Goal: Task Accomplishment & Management: Manage account settings

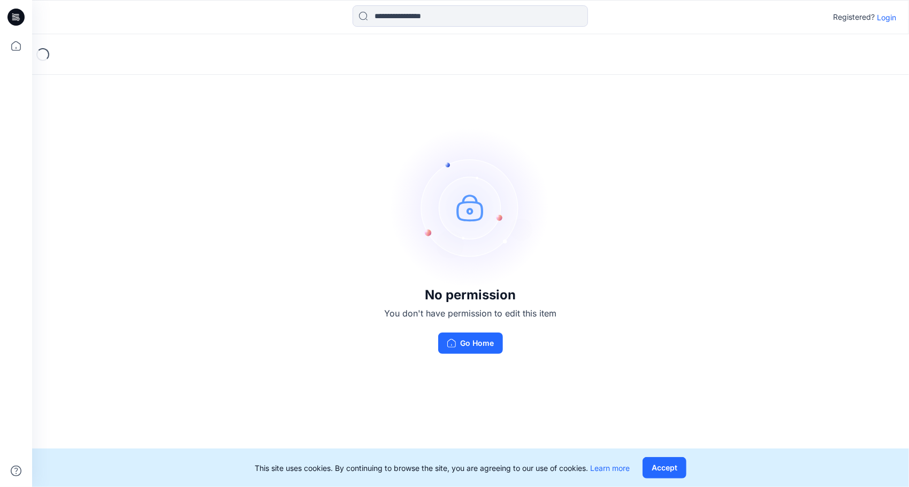
click at [887, 13] on p "Login" at bounding box center [886, 17] width 19 height 11
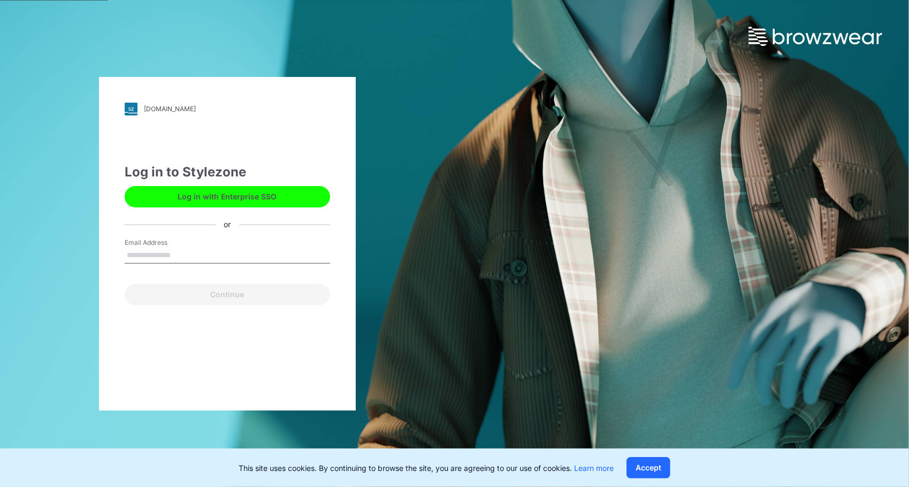
click at [227, 196] on button "Log in with Enterprise SSO" at bounding box center [227, 196] width 205 height 21
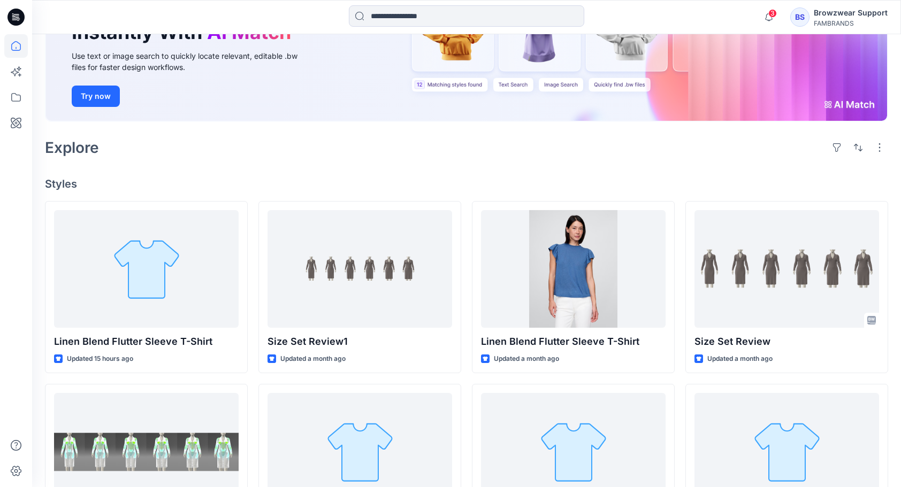
scroll to position [160, 0]
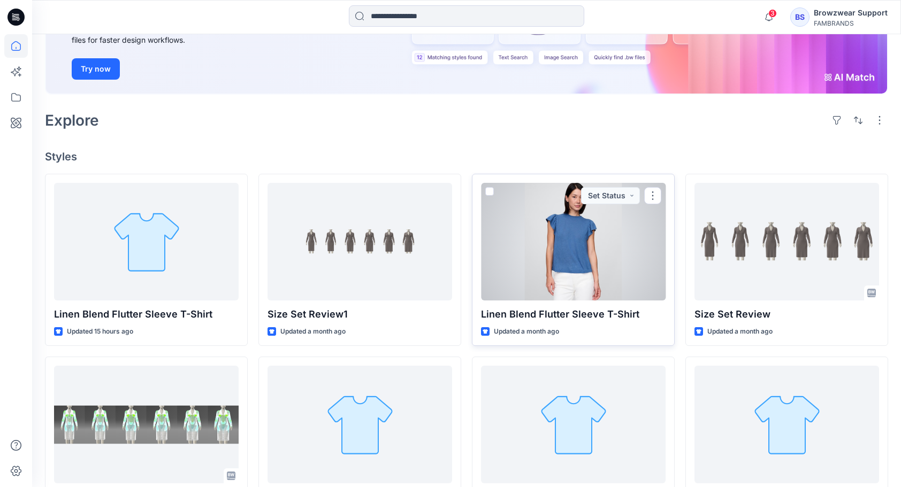
click at [531, 313] on p "Linen Blend Flutter Sleeve T-Shirt" at bounding box center [573, 314] width 185 height 15
click at [570, 267] on div at bounding box center [573, 242] width 185 height 118
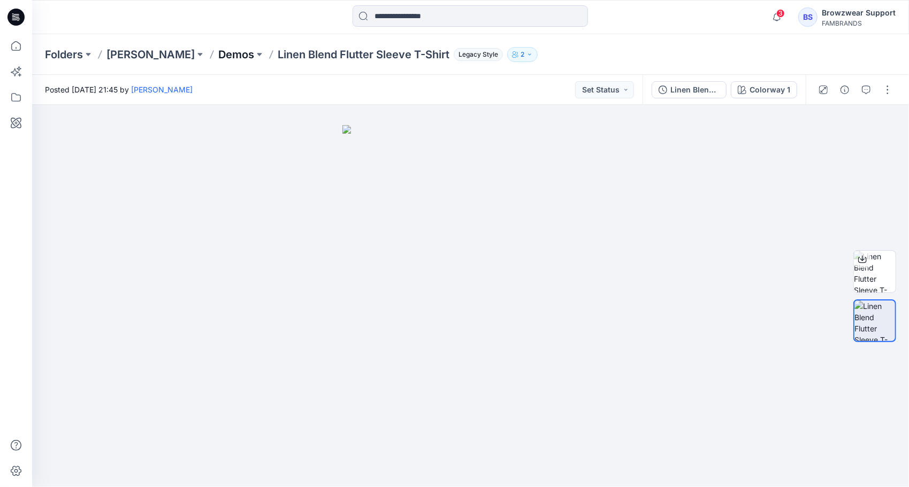
click at [218, 52] on p "Demos" at bounding box center [236, 54] width 36 height 15
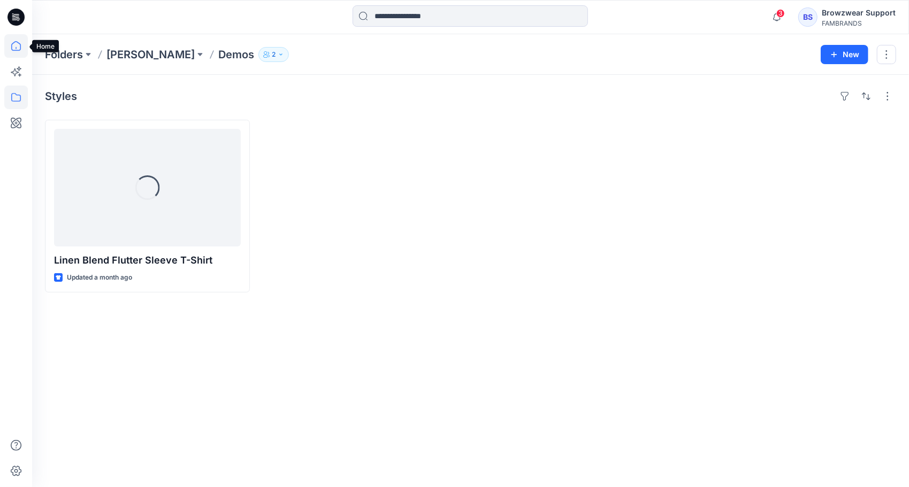
click at [16, 46] on icon at bounding box center [16, 46] width 24 height 24
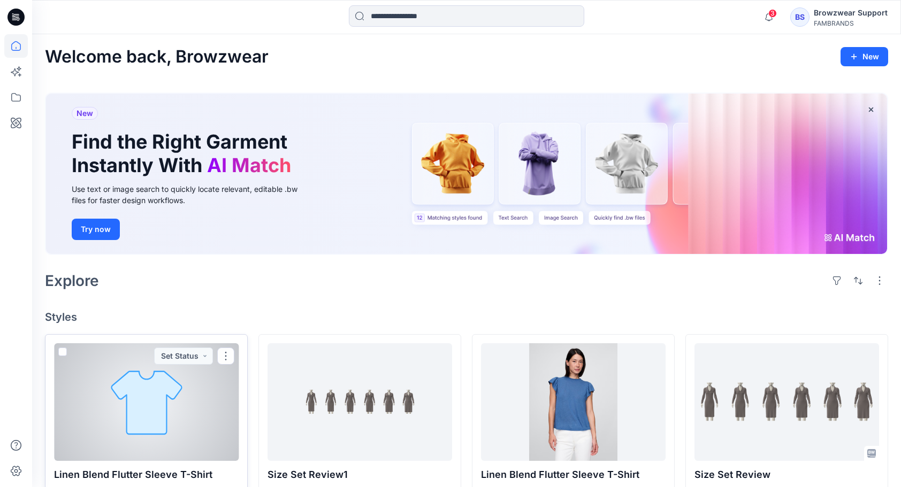
click at [182, 370] on div at bounding box center [146, 402] width 185 height 118
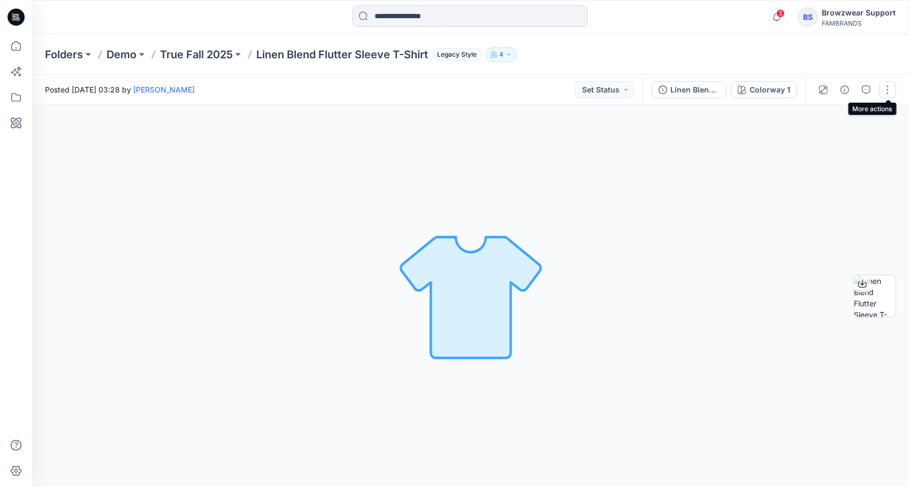
click at [888, 89] on button "button" at bounding box center [887, 89] width 17 height 17
click at [822, 151] on p "Edit" at bounding box center [818, 148] width 13 height 11
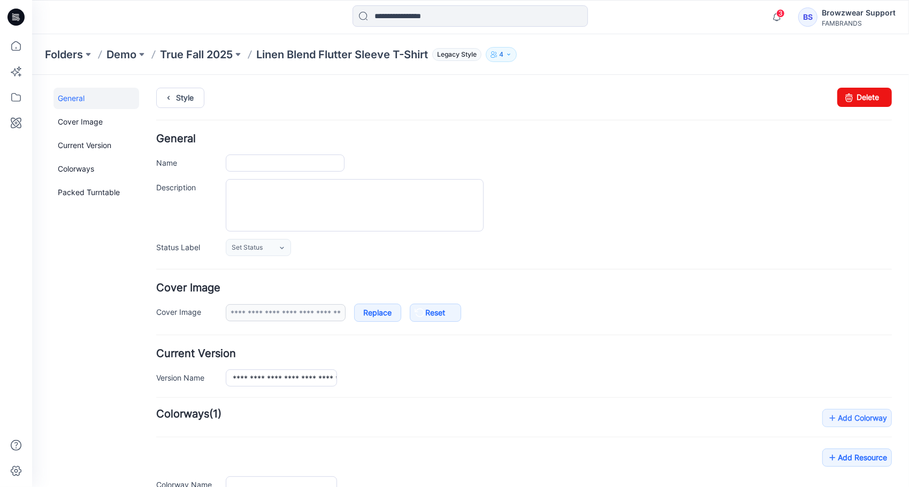
type input "**********"
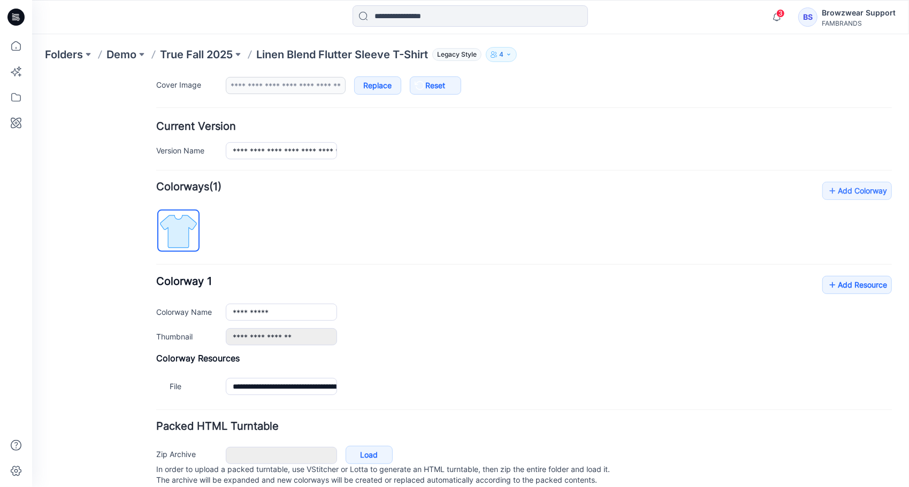
scroll to position [258, 0]
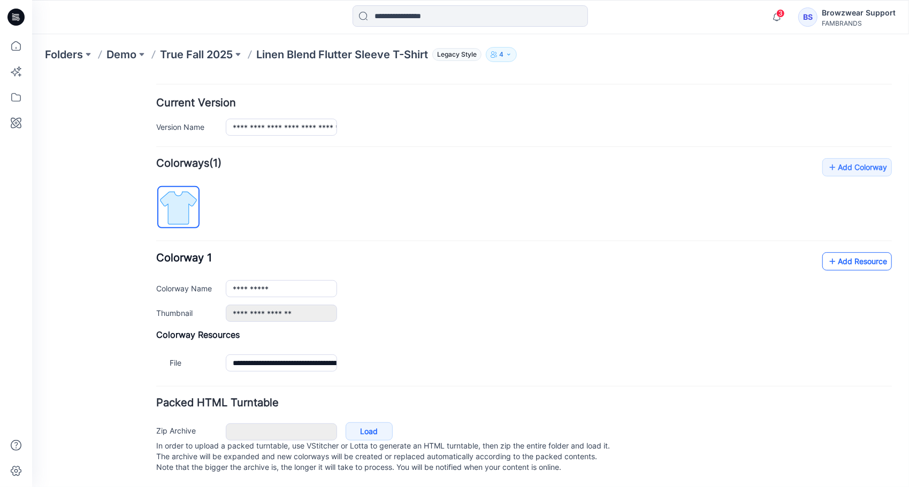
click at [846, 252] on link "Add Resource" at bounding box center [856, 261] width 70 height 18
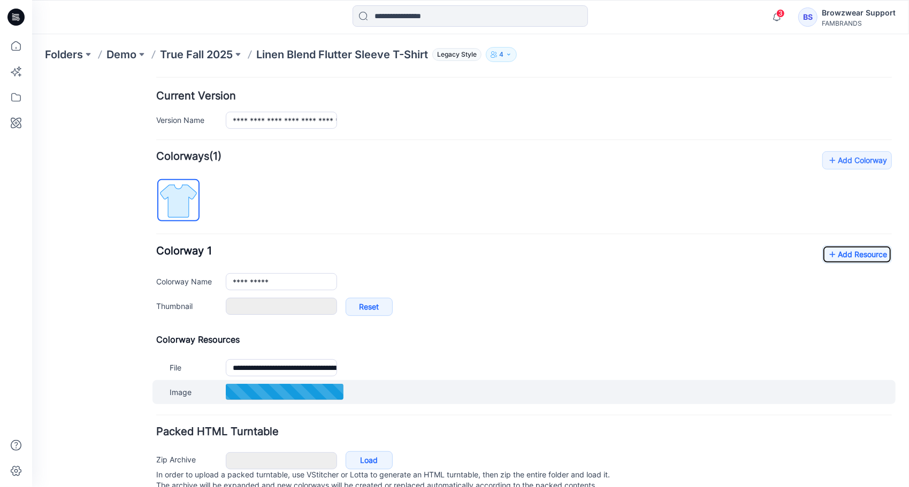
type input "**********"
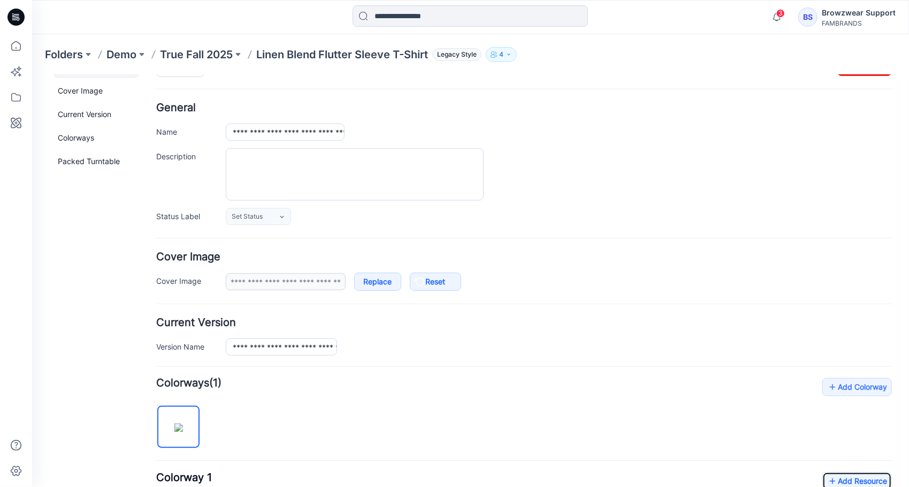
scroll to position [0, 0]
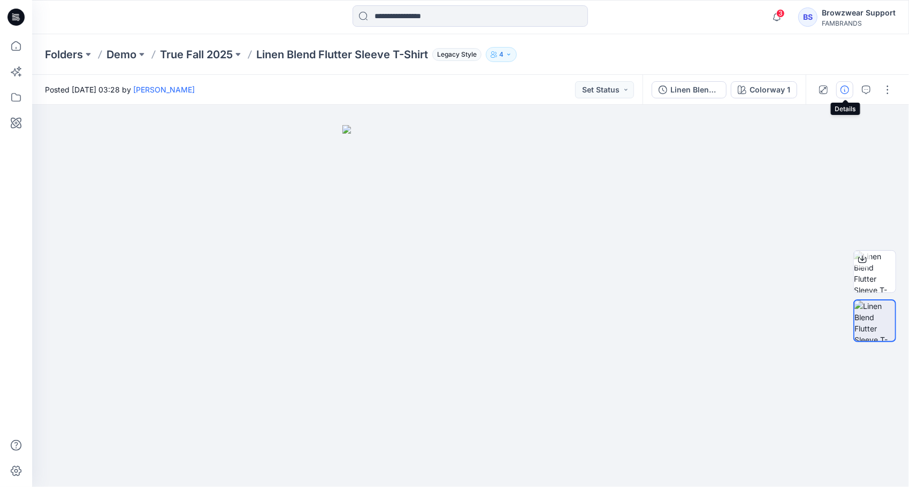
click at [847, 95] on button "button" at bounding box center [844, 89] width 17 height 17
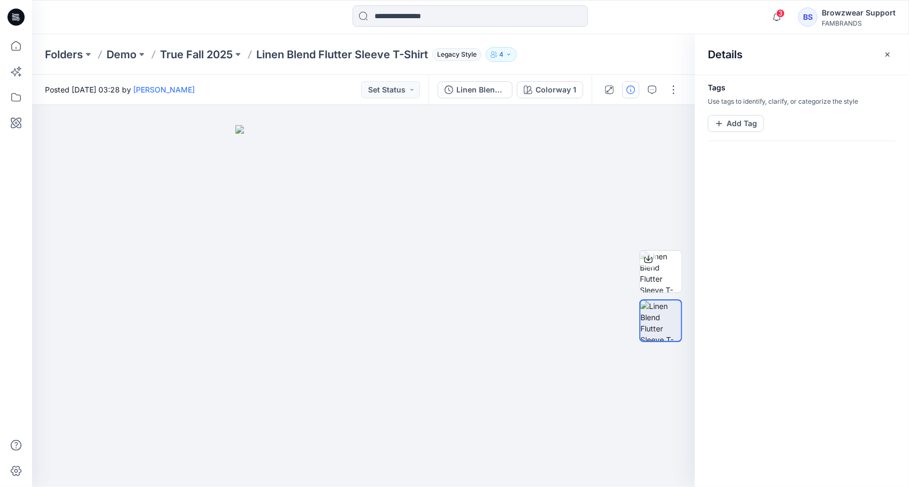
click at [815, 16] on div "BS" at bounding box center [807, 16] width 19 height 19
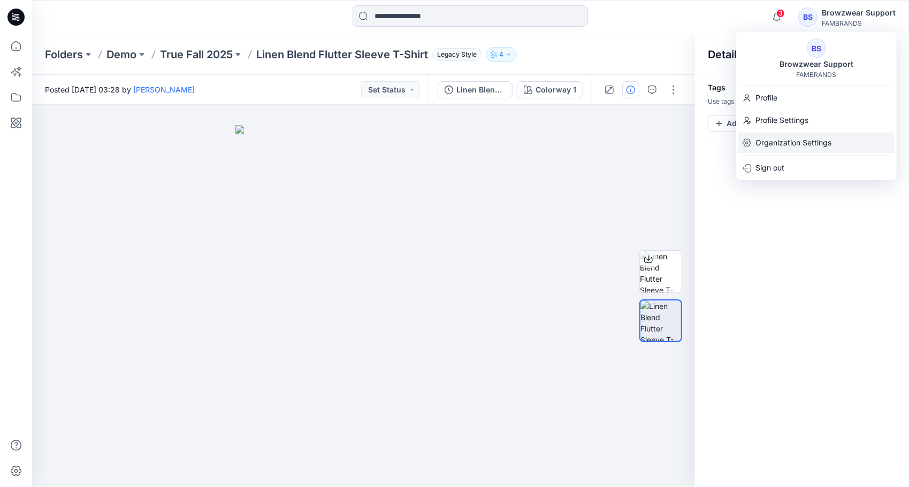
click at [799, 136] on p "Organization Settings" at bounding box center [793, 143] width 76 height 20
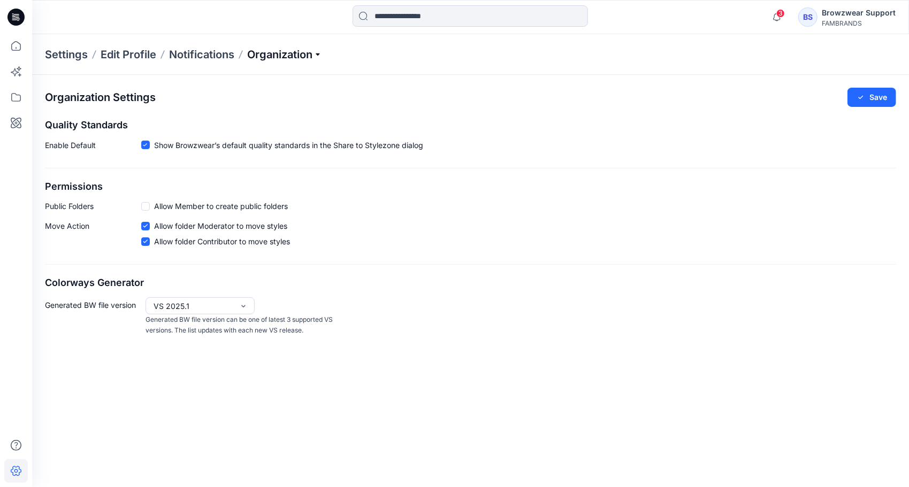
click at [296, 51] on p "Organization" at bounding box center [284, 54] width 75 height 15
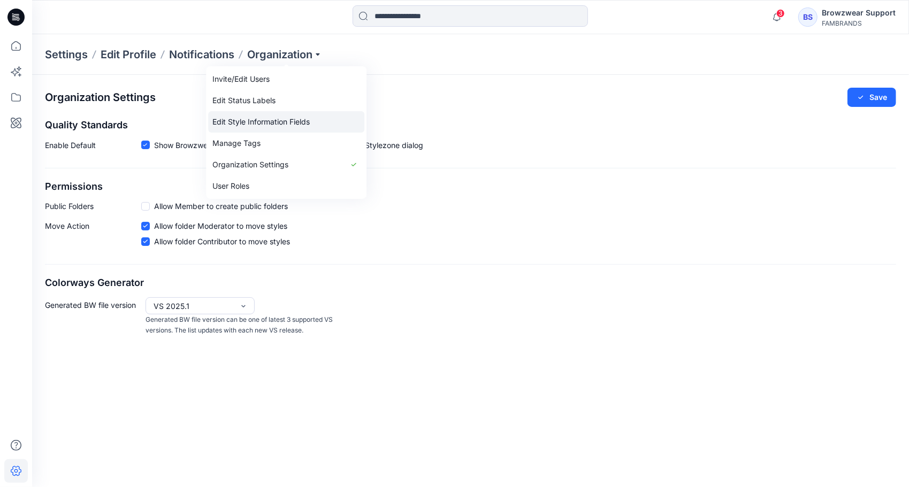
click at [291, 123] on link "Edit Style Information Fields" at bounding box center [286, 121] width 156 height 21
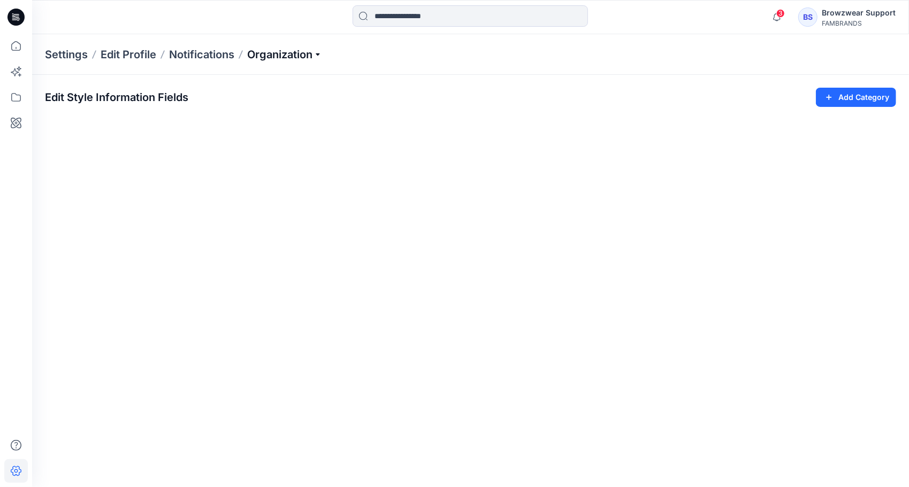
click at [298, 58] on p "Organization" at bounding box center [284, 54] width 75 height 15
